Goal: Find contact information: Find contact information

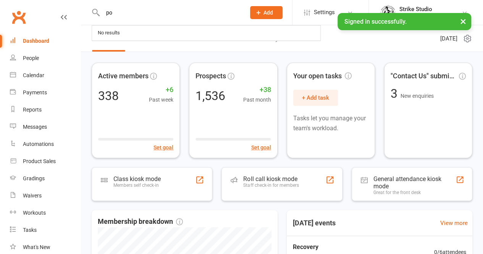
type input "p"
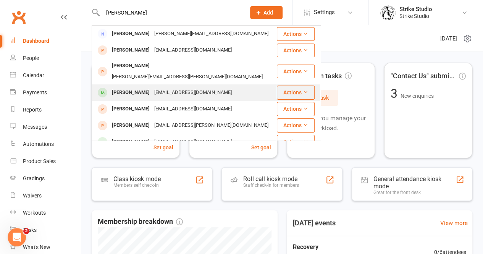
type input "[PERSON_NAME]"
click at [182, 87] on div "[EMAIL_ADDRESS][DOMAIN_NAME]" at bounding box center [193, 92] width 82 height 11
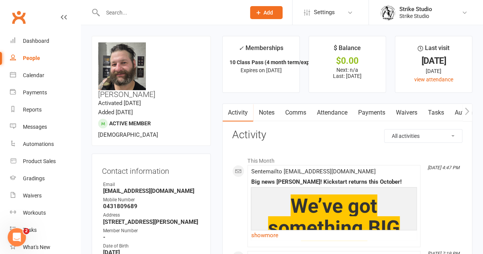
click at [118, 15] on input "text" at bounding box center [170, 12] width 140 height 11
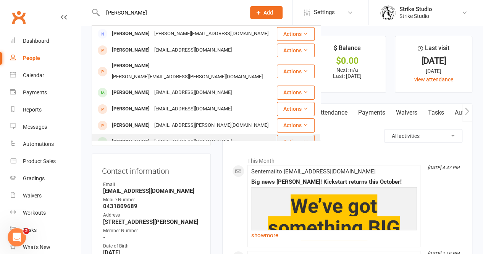
type input "[PERSON_NAME]"
click at [152, 136] on div "[EMAIL_ADDRESS][DOMAIN_NAME]" at bounding box center [193, 141] width 82 height 11
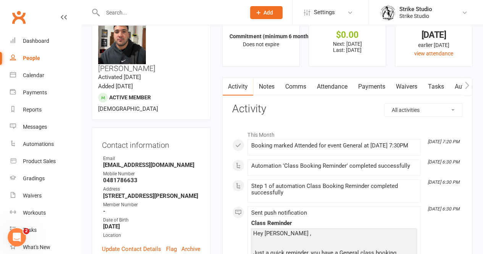
scroll to position [38, 0]
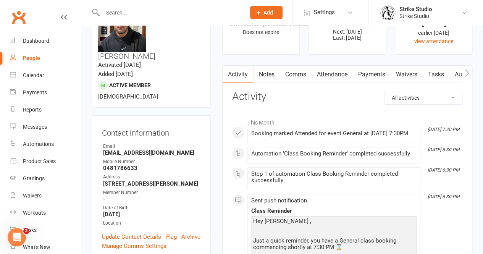
click at [163, 149] on strong "[EMAIL_ADDRESS][DOMAIN_NAME]" at bounding box center [151, 152] width 97 height 7
copy render-form-field "[EMAIL_ADDRESS][DOMAIN_NAME]"
click at [137, 149] on strong "[EMAIL_ADDRESS][DOMAIN_NAME]" at bounding box center [151, 152] width 97 height 7
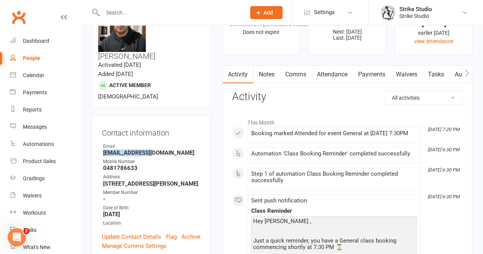
click at [137, 149] on strong "[EMAIL_ADDRESS][DOMAIN_NAME]" at bounding box center [151, 152] width 97 height 7
click at [192, 158] on div "Mobile Number" at bounding box center [151, 161] width 97 height 7
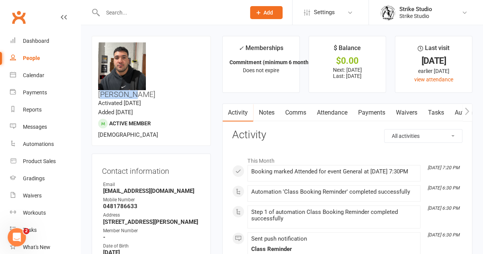
drag, startPoint x: 154, startPoint y: 44, endPoint x: 185, endPoint y: 42, distance: 31.0
click at [185, 42] on h3 "[PERSON_NAME]" at bounding box center [151, 70] width 106 height 56
click at [185, 43] on h3 "[PERSON_NAME]" at bounding box center [151, 70] width 106 height 56
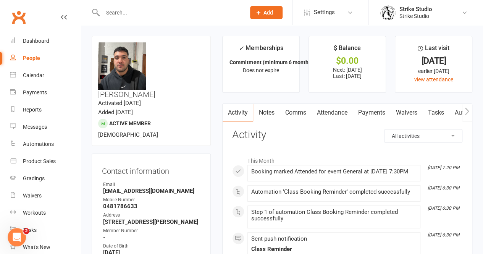
click at [122, 181] on ul "Owner Email [EMAIL_ADDRESS][DOMAIN_NAME] Mobile Number [PHONE_NUMBER] Address […" at bounding box center [151, 223] width 99 height 84
click at [128, 203] on strong "0481786633" at bounding box center [151, 206] width 97 height 7
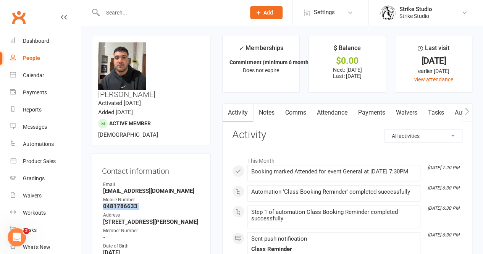
click at [128, 203] on strong "0481786633" at bounding box center [151, 206] width 97 height 7
copy render-form-field "0481786633"
click at [159, 188] on strong "[EMAIL_ADDRESS][DOMAIN_NAME]" at bounding box center [151, 191] width 97 height 7
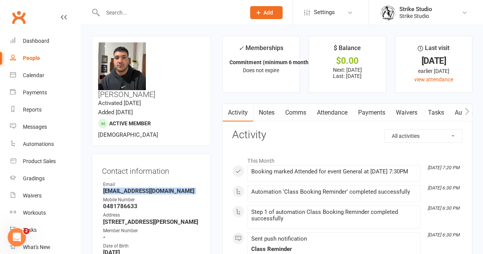
click at [159, 188] on strong "[EMAIL_ADDRESS][DOMAIN_NAME]" at bounding box center [151, 191] width 97 height 7
copy render-form-field "[EMAIL_ADDRESS][DOMAIN_NAME]"
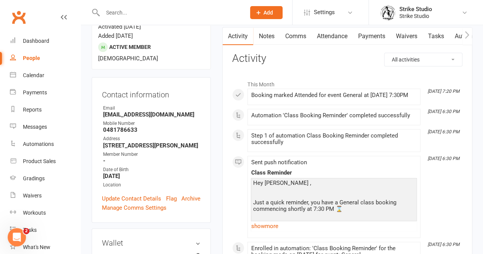
scroll to position [153, 0]
